Goal: Information Seeking & Learning: Learn about a topic

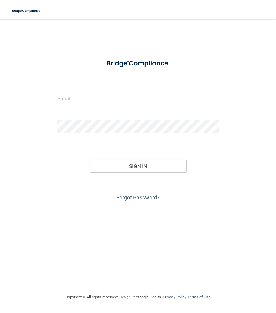
click at [97, 106] on div at bounding box center [138, 101] width 170 height 18
click at [99, 104] on input "email" at bounding box center [137, 98] width 161 height 13
type input "[EMAIL_ADDRESS][DOMAIN_NAME]"
click at [89, 160] on button "Sign In" at bounding box center [137, 166] width 97 height 13
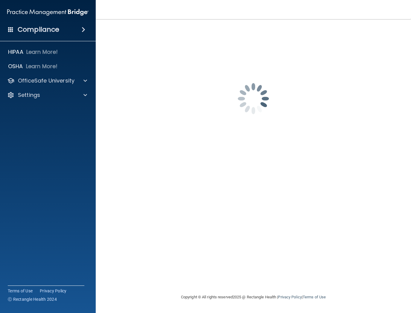
drag, startPoint x: 242, startPoint y: 183, endPoint x: 245, endPoint y: 181, distance: 3.5
click at [242, 183] on div "[EMAIL_ADDRESS][DOMAIN_NAME] Password is required Invalid email/password. You d…" at bounding box center [253, 156] width 291 height 263
click at [83, 29] on span at bounding box center [84, 29] width 4 height 7
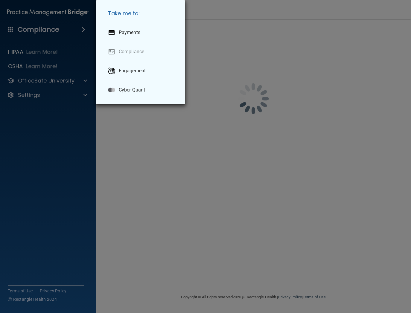
click at [83, 29] on div "Take me to: Payments Compliance Engagement Cyber Quant" at bounding box center [205, 156] width 411 height 313
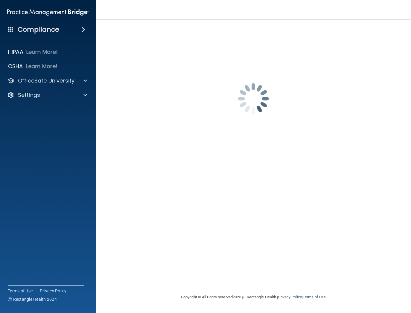
click at [45, 32] on h4 "Compliance" at bounding box center [39, 29] width 42 height 8
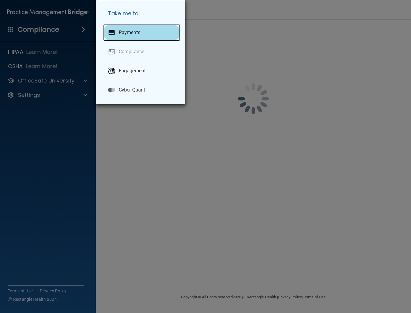
click at [133, 31] on p "Payments" at bounding box center [130, 33] width 22 height 6
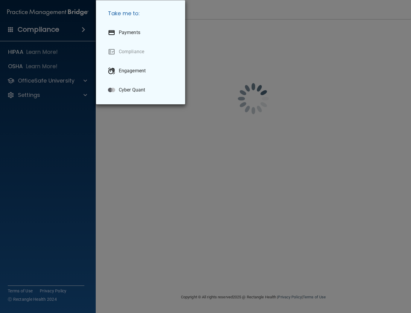
click at [33, 54] on div "Take me to: Payments Compliance Engagement Cyber Quant" at bounding box center [205, 156] width 411 height 313
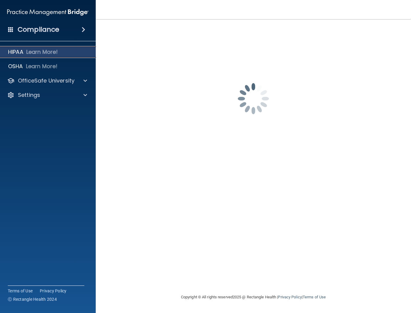
click at [19, 54] on p "HIPAA" at bounding box center [15, 51] width 15 height 7
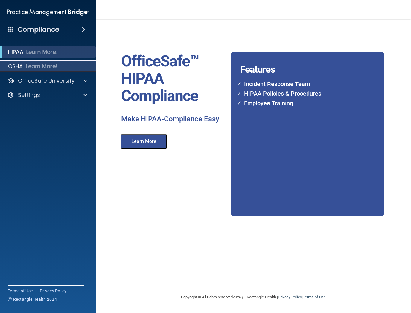
click at [19, 63] on p "OSHA" at bounding box center [15, 66] width 15 height 7
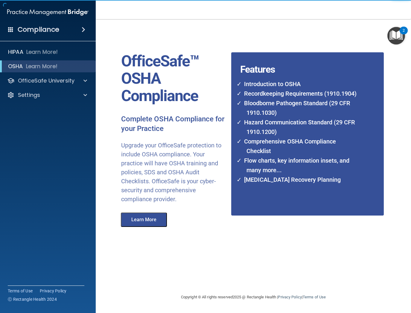
click at [275, 127] on li "Hazard Communication Standard (29 CFR 1910.1200)" at bounding box center [301, 127] width 120 height 19
click at [273, 102] on li "Bloodborne Pathogen Standard (29 CFR 1910.1030)" at bounding box center [301, 107] width 120 height 19
click at [241, 105] on li "Bloodborne Pathogen Standard (29 CFR 1910.1030)" at bounding box center [301, 107] width 120 height 19
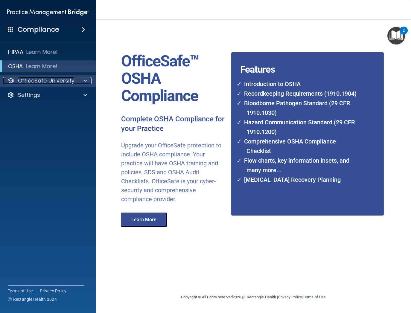
click at [40, 80] on p "OfficeSafe University" at bounding box center [46, 80] width 57 height 7
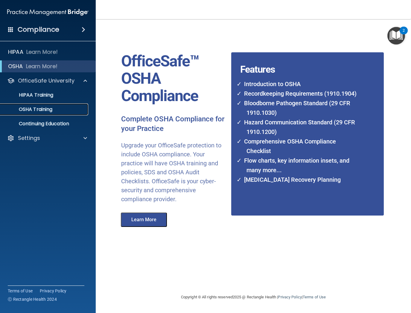
click at [37, 111] on p "OSHA Training" at bounding box center [28, 110] width 48 height 6
click at [36, 96] on p "HIPAA Training" at bounding box center [28, 95] width 49 height 6
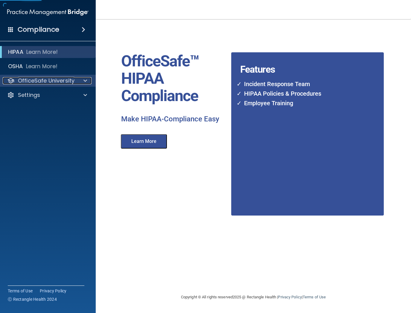
click at [35, 78] on p "OfficeSafe University" at bounding box center [46, 80] width 57 height 7
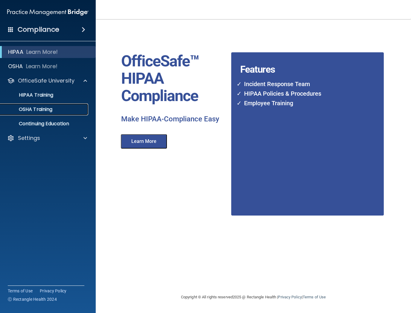
click at [28, 111] on p "OSHA Training" at bounding box center [28, 110] width 48 height 6
